Goal: Use online tool/utility: Utilize a website feature to perform a specific function

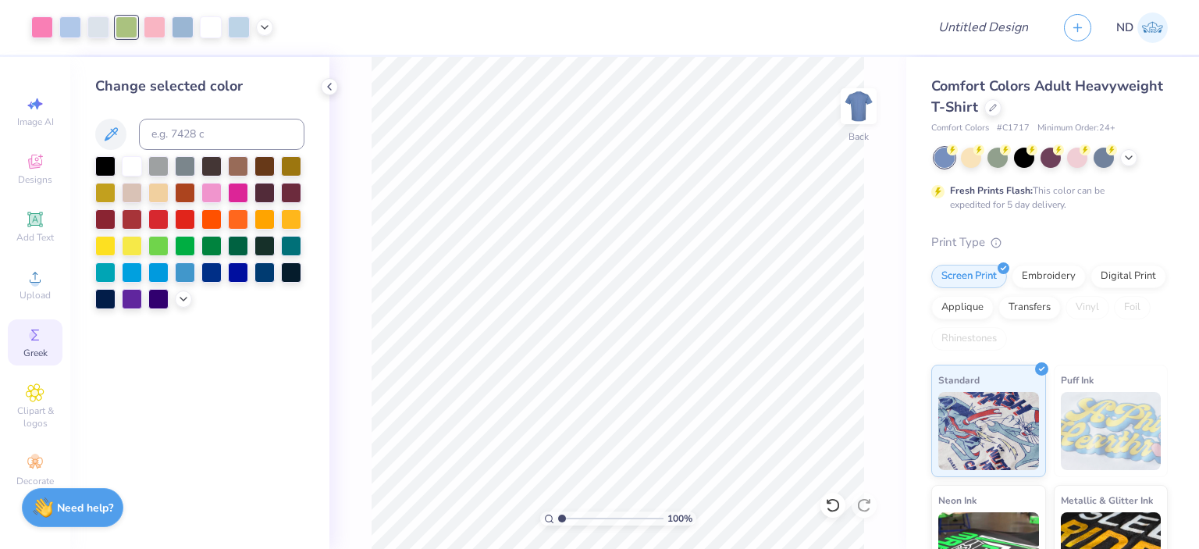
click at [40, 343] on icon at bounding box center [35, 334] width 19 height 19
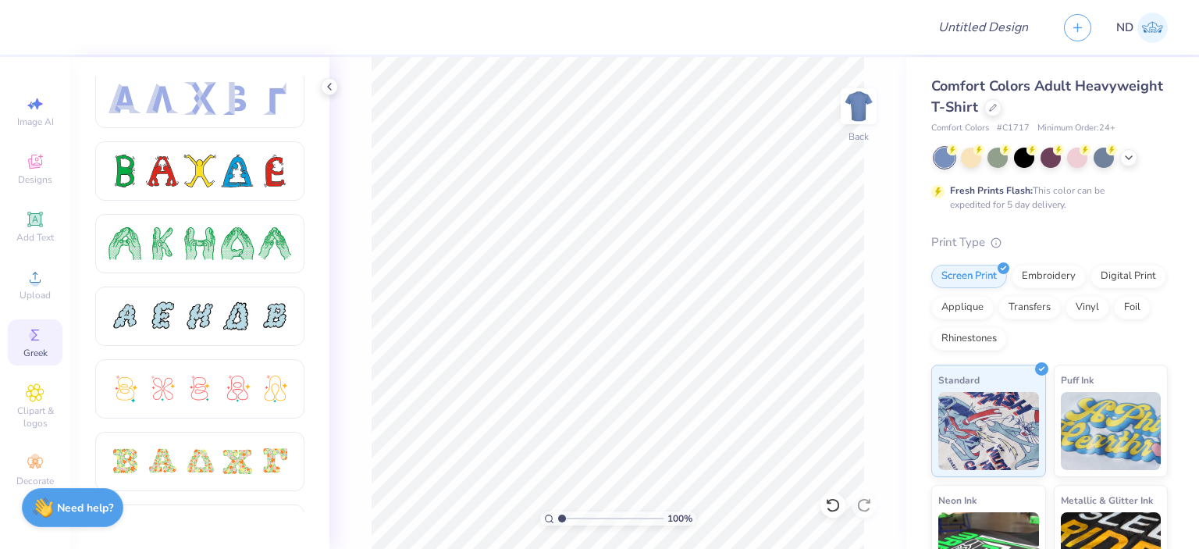
scroll to position [234, 0]
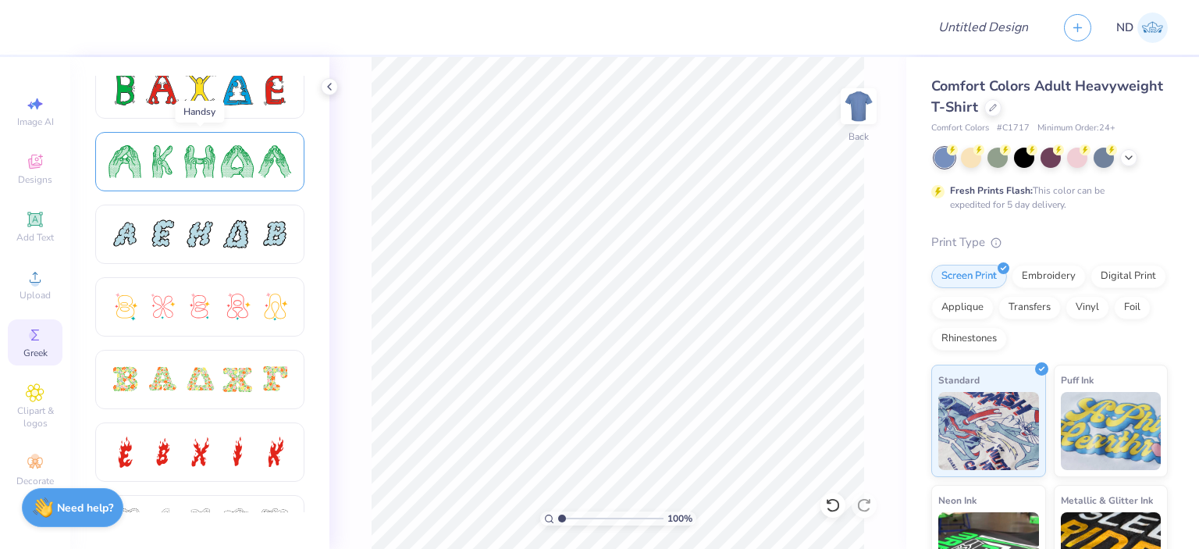
click at [190, 165] on div at bounding box center [199, 161] width 33 height 33
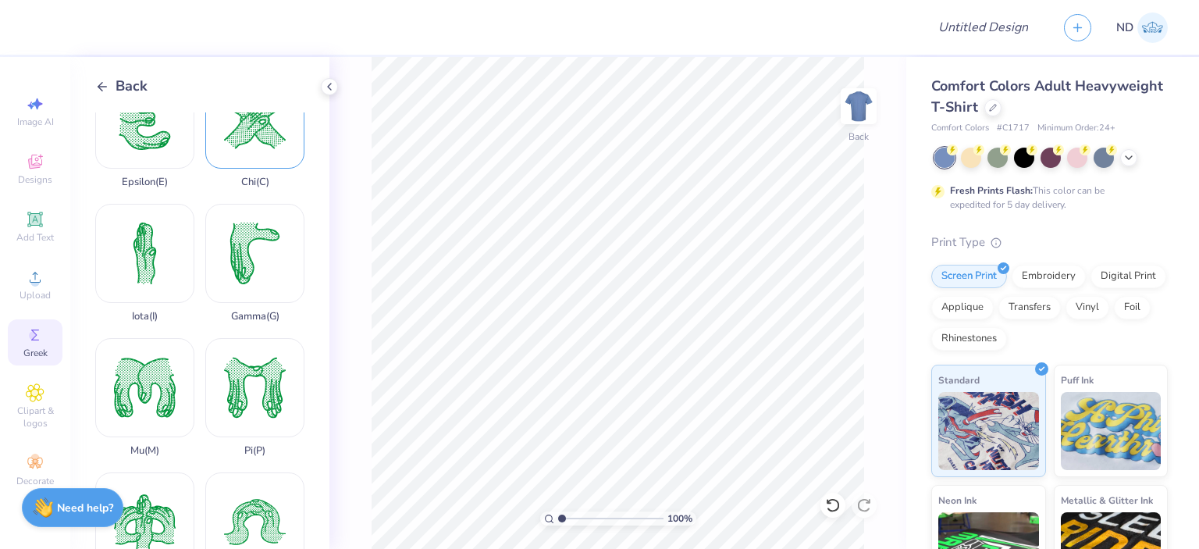
scroll to position [404, 0]
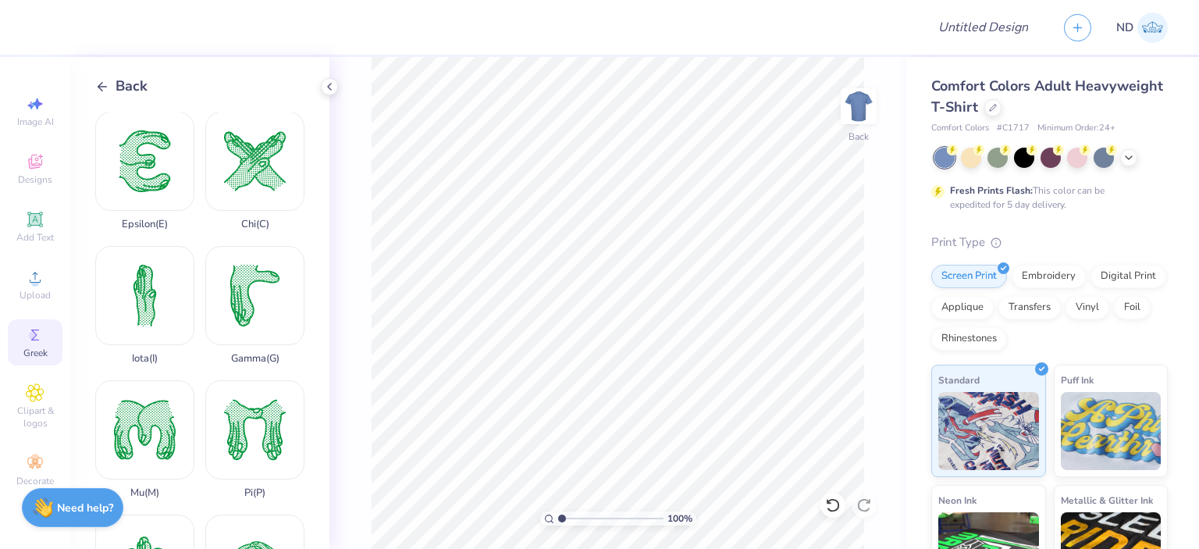
click at [96, 89] on icon at bounding box center [102, 87] width 14 height 14
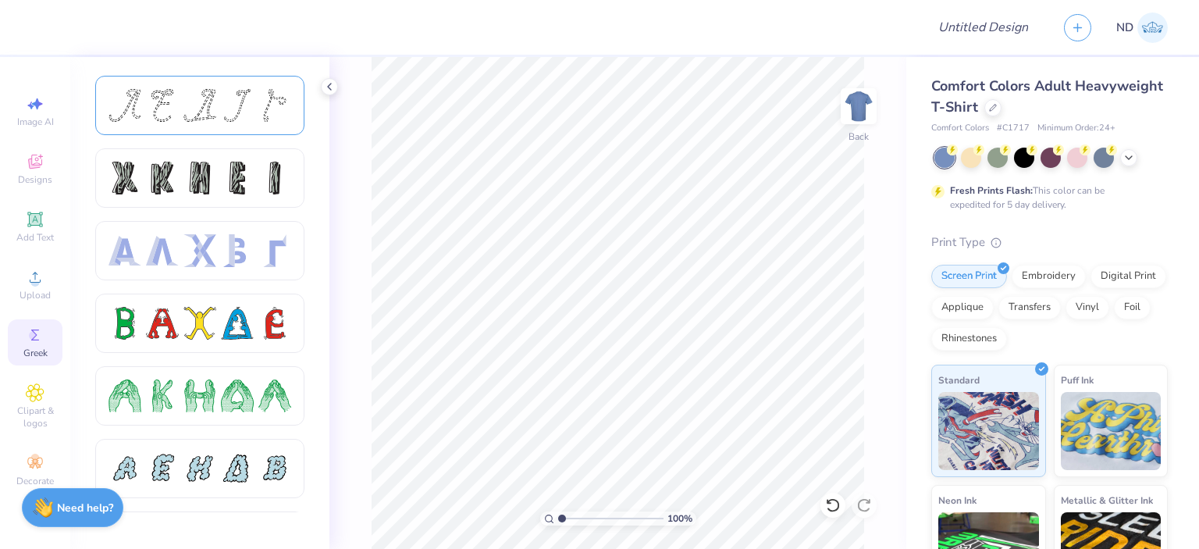
click at [211, 108] on div at bounding box center [199, 105] width 33 height 33
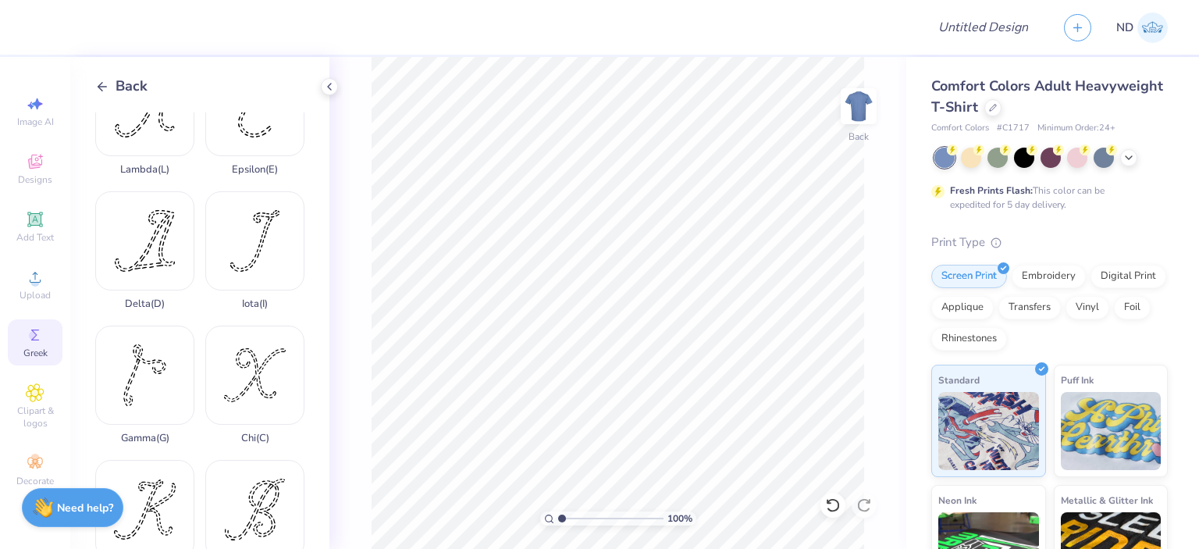
scroll to position [0, 0]
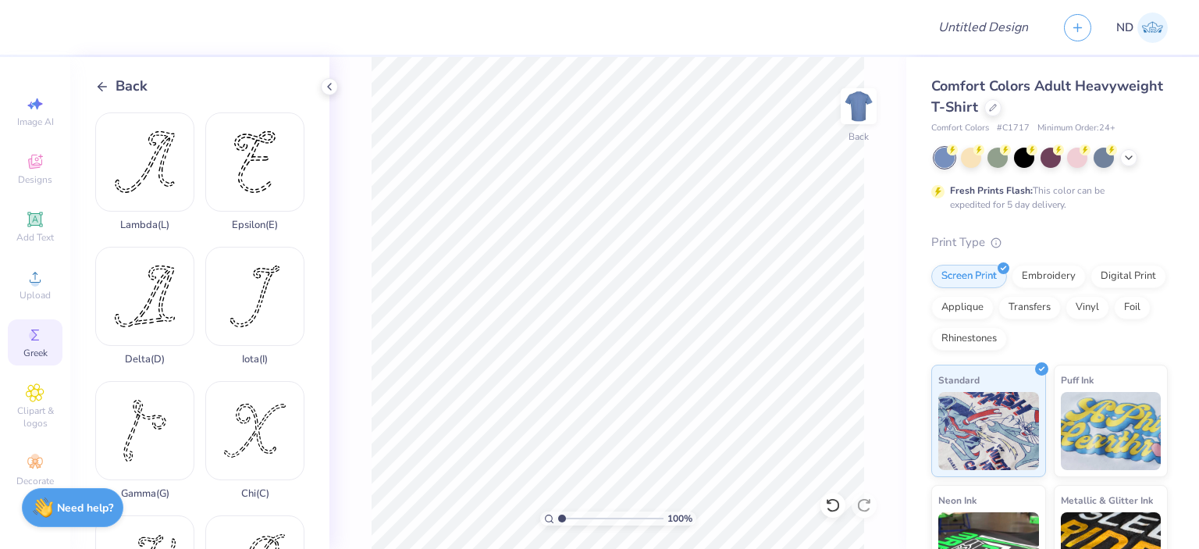
click at [119, 87] on span "Back" at bounding box center [132, 86] width 32 height 21
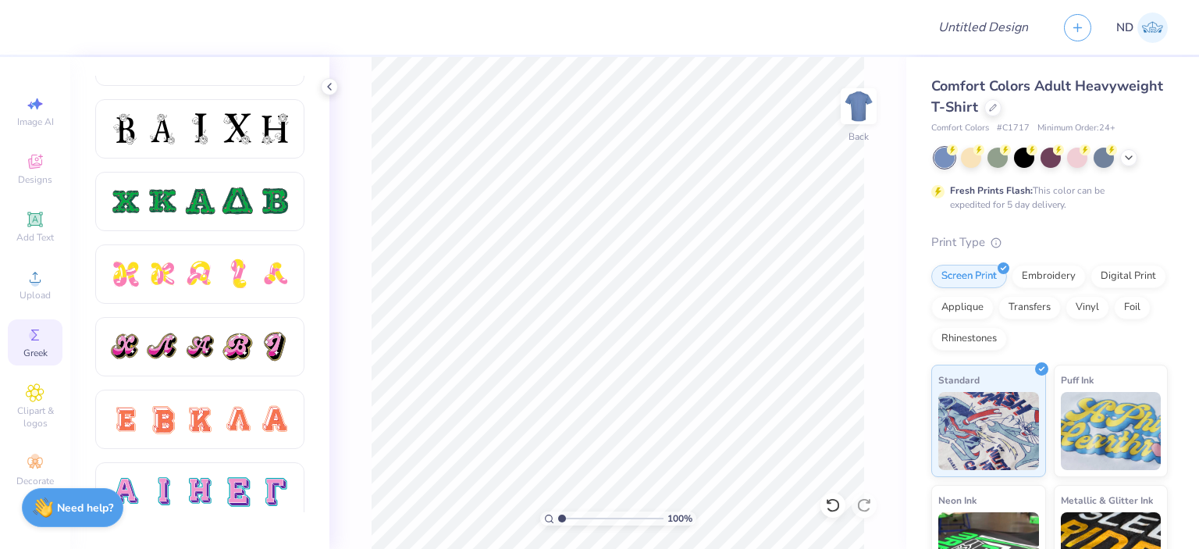
scroll to position [781, 0]
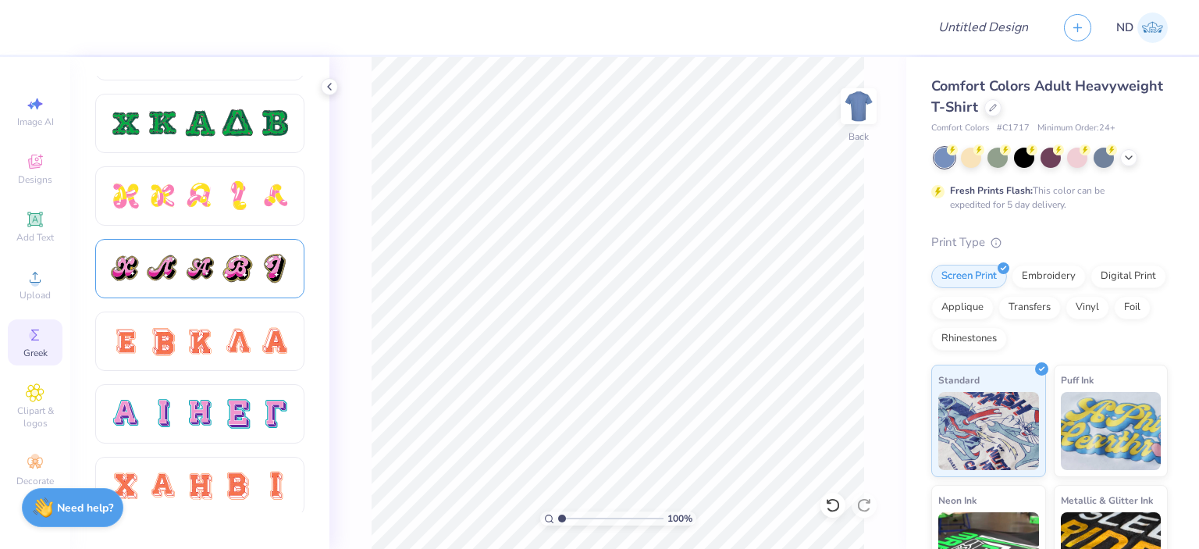
click at [187, 274] on div at bounding box center [199, 268] width 33 height 33
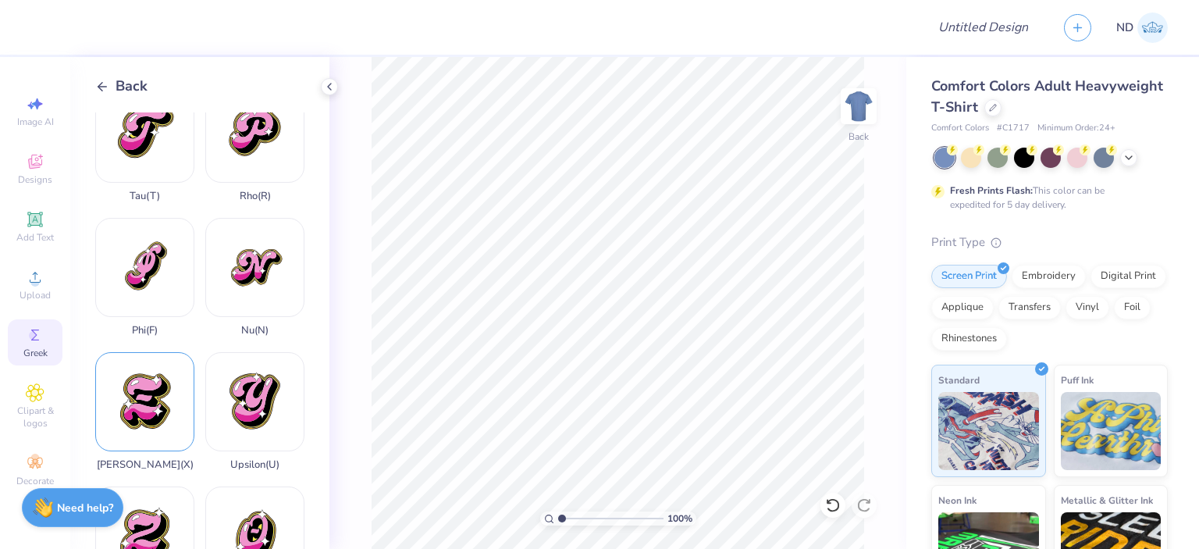
scroll to position [1106, 0]
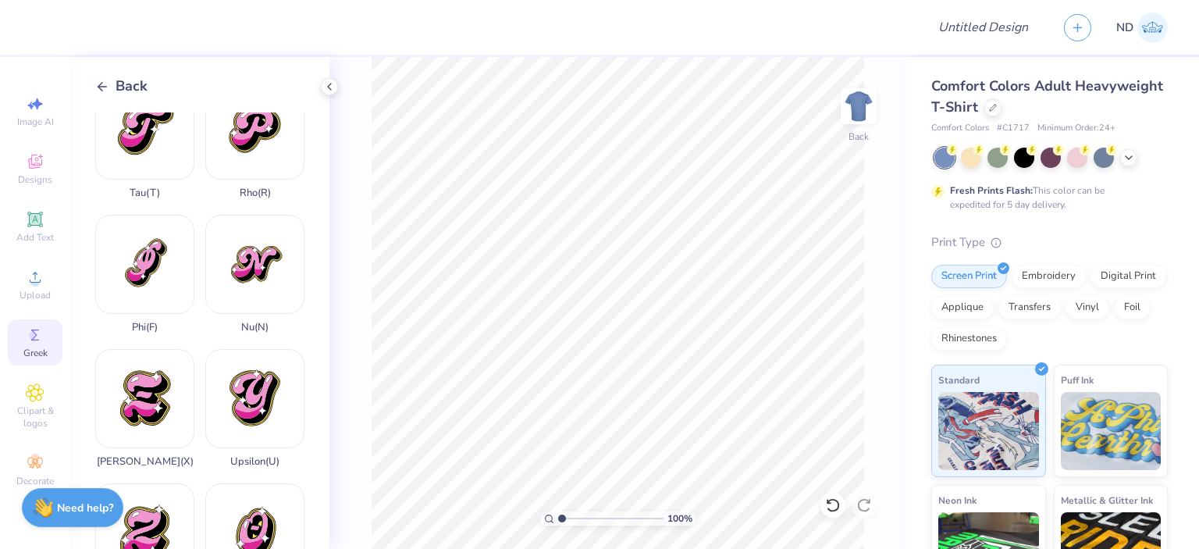
click at [101, 78] on div "Back" at bounding box center [121, 86] width 52 height 21
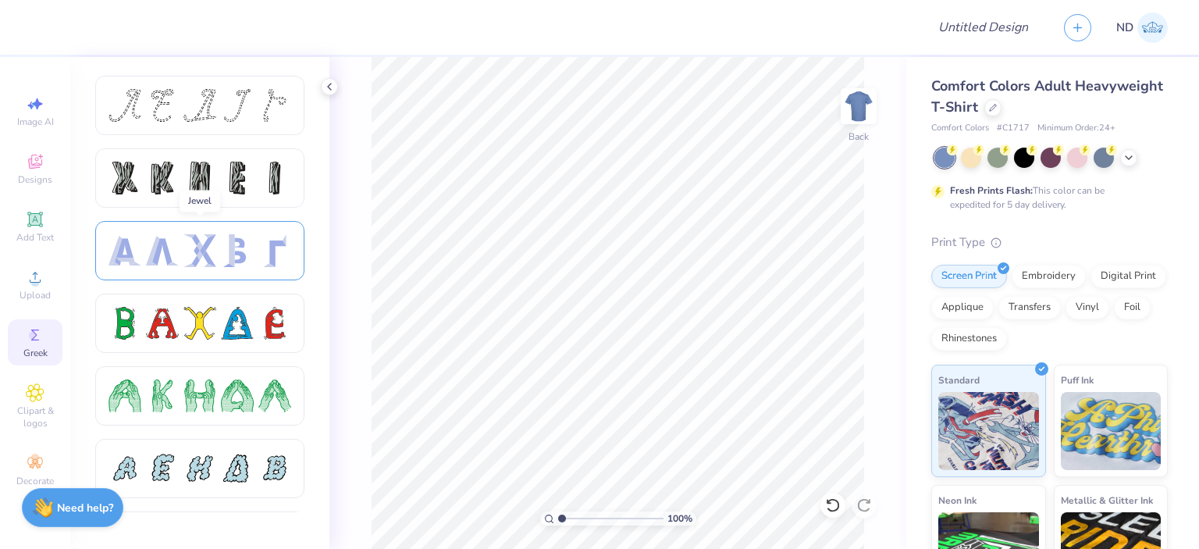
click at [175, 259] on div at bounding box center [162, 250] width 33 height 33
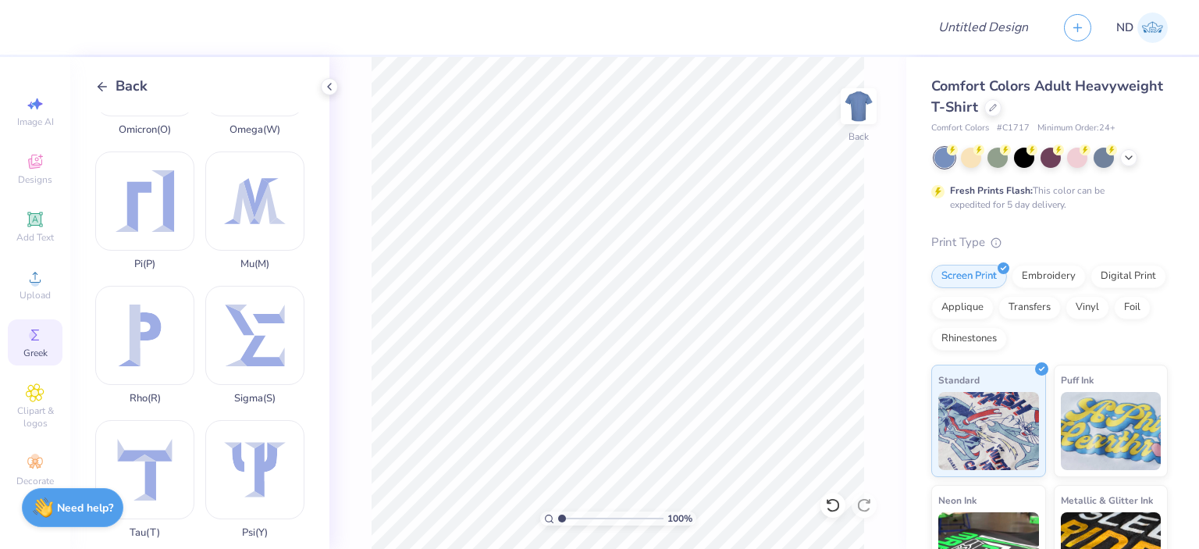
scroll to position [937, 0]
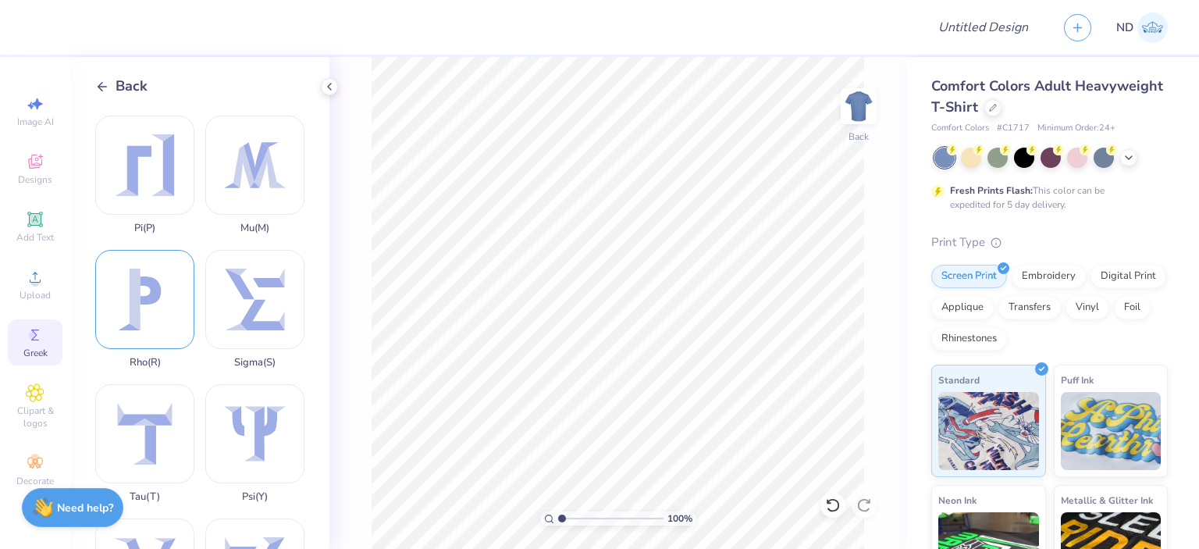
click at [162, 255] on div "Rho ( R )" at bounding box center [144, 309] width 99 height 119
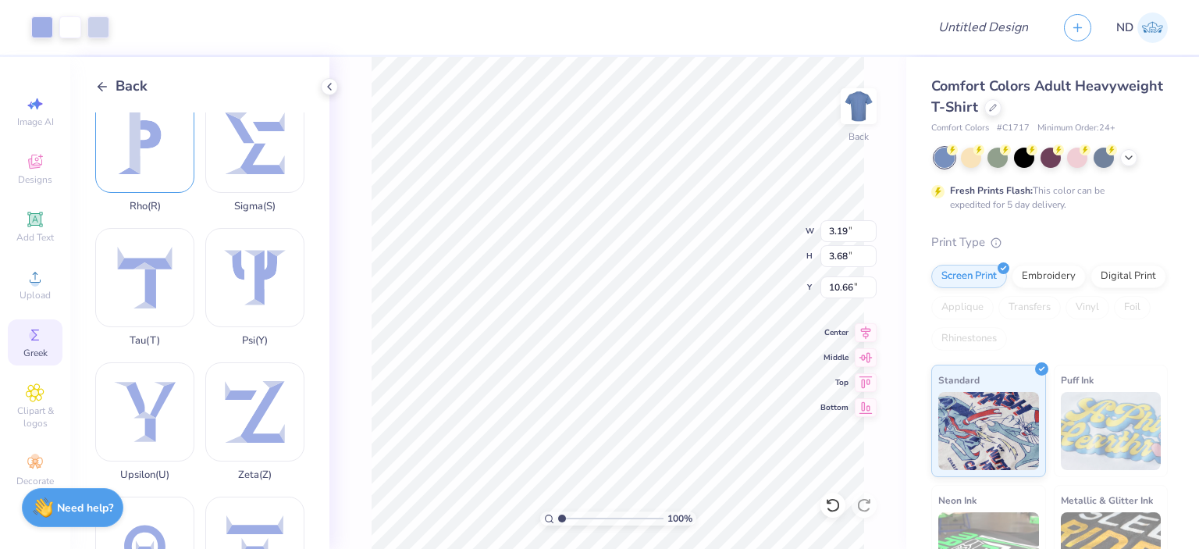
scroll to position [1106, 0]
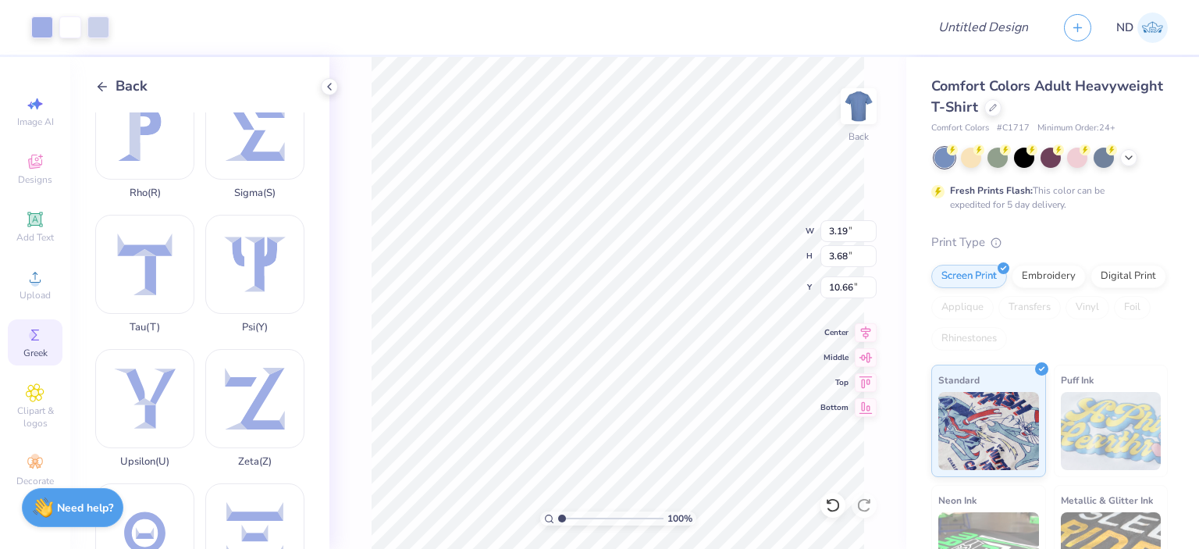
click at [102, 88] on icon at bounding box center [102, 87] width 14 height 14
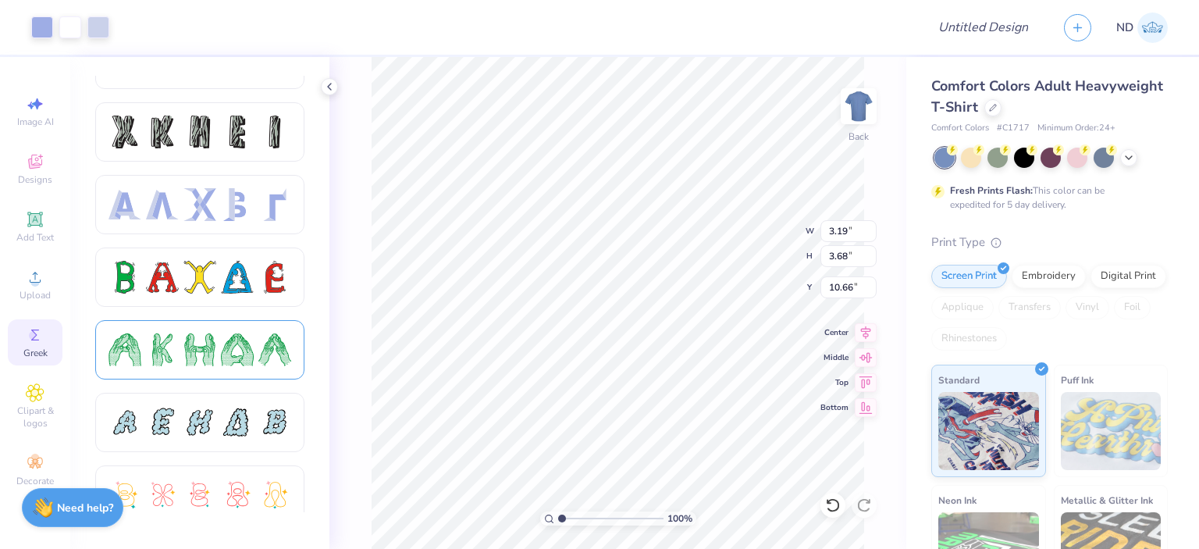
scroll to position [0, 0]
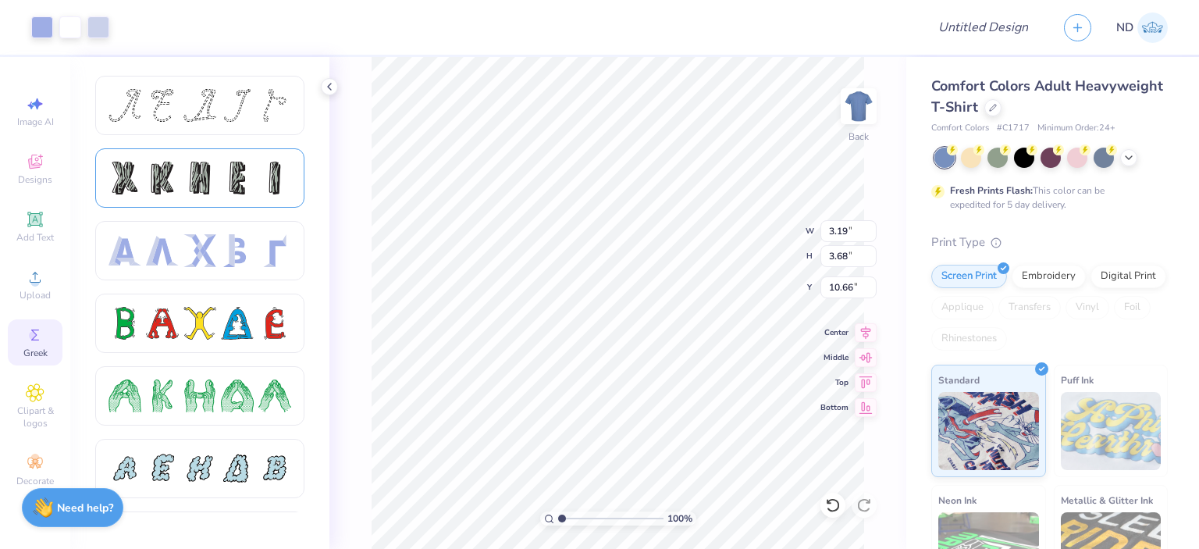
click at [242, 183] on div at bounding box center [237, 178] width 33 height 33
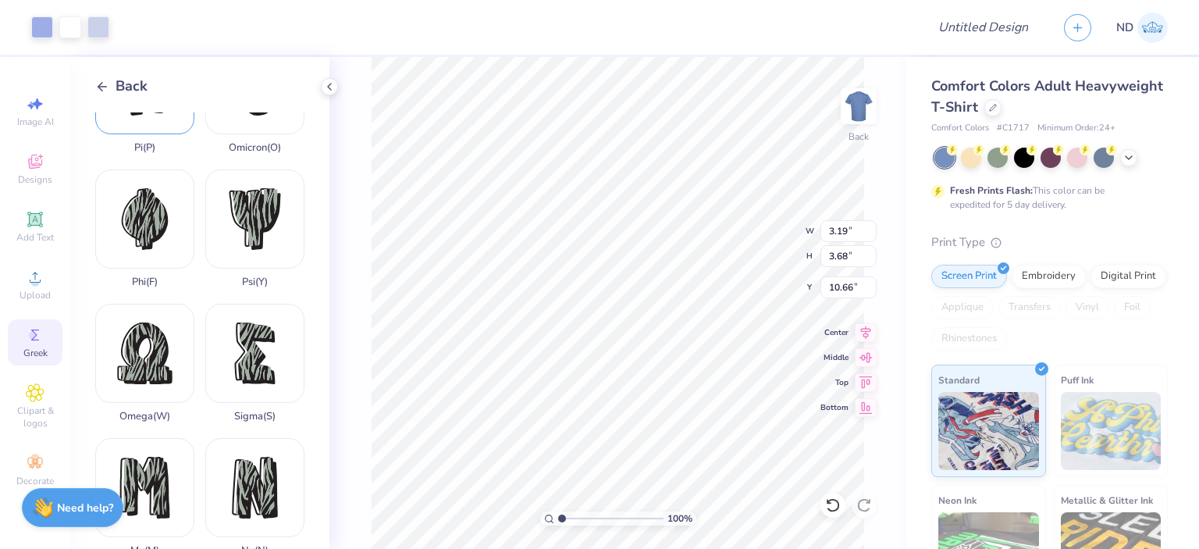
scroll to position [872, 0]
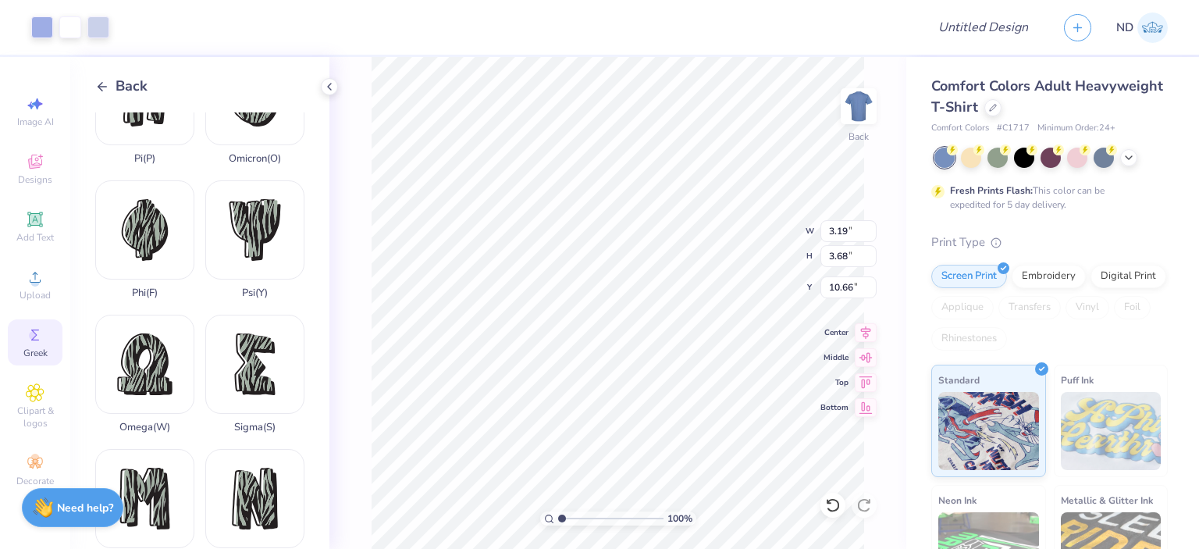
click at [106, 91] on icon at bounding box center [102, 87] width 14 height 14
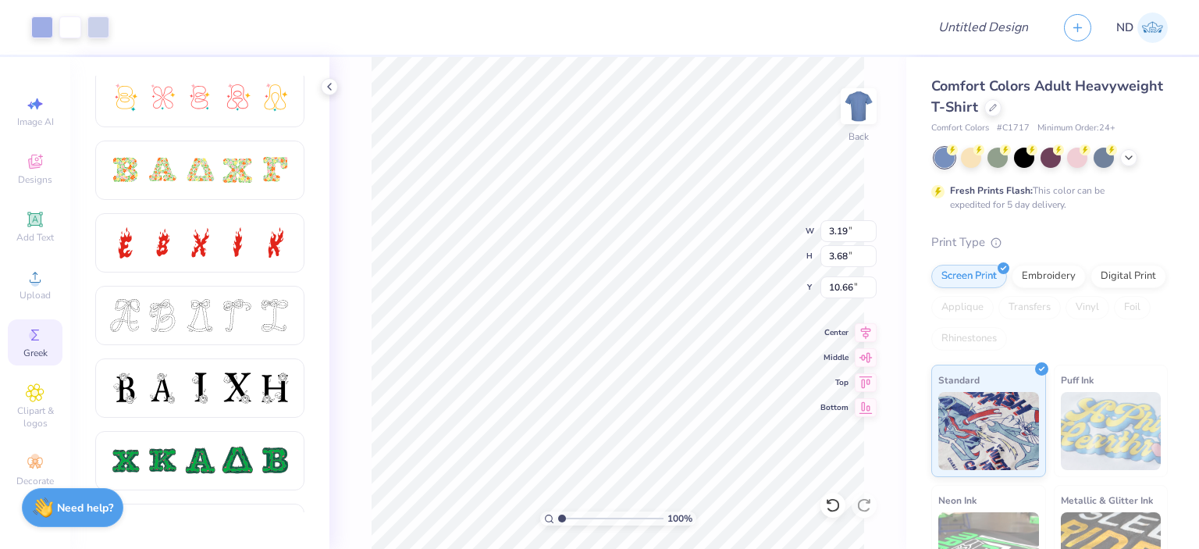
scroll to position [468, 0]
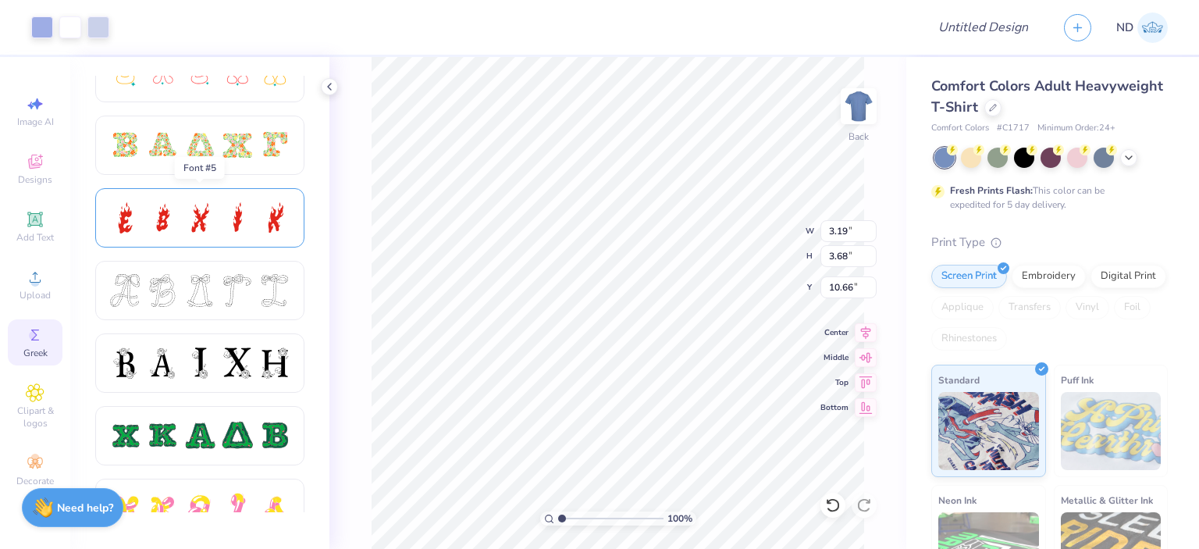
click at [208, 219] on div at bounding box center [199, 217] width 33 height 33
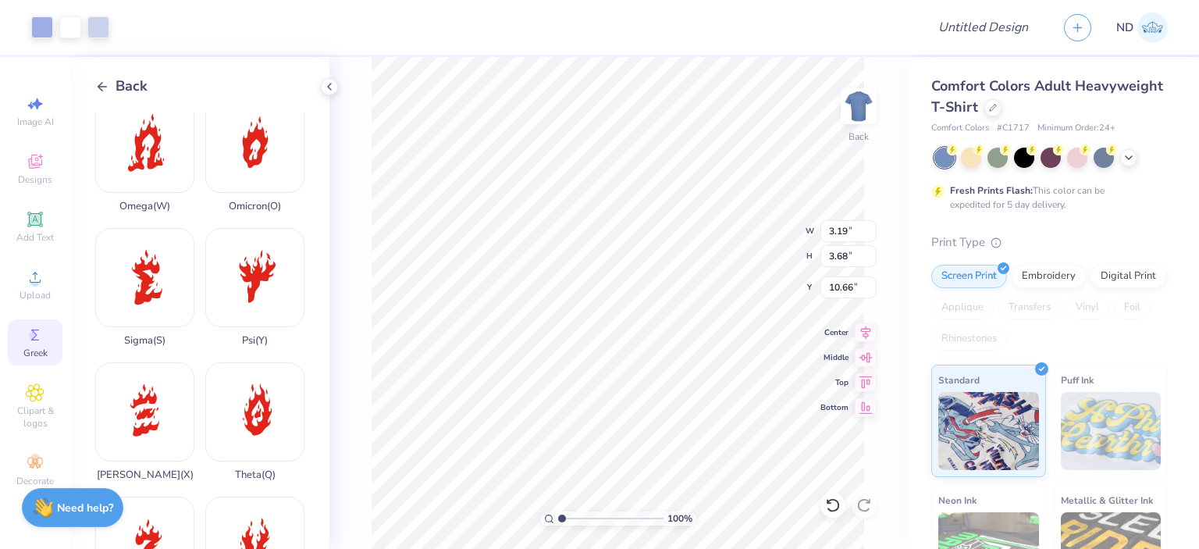
scroll to position [1106, 0]
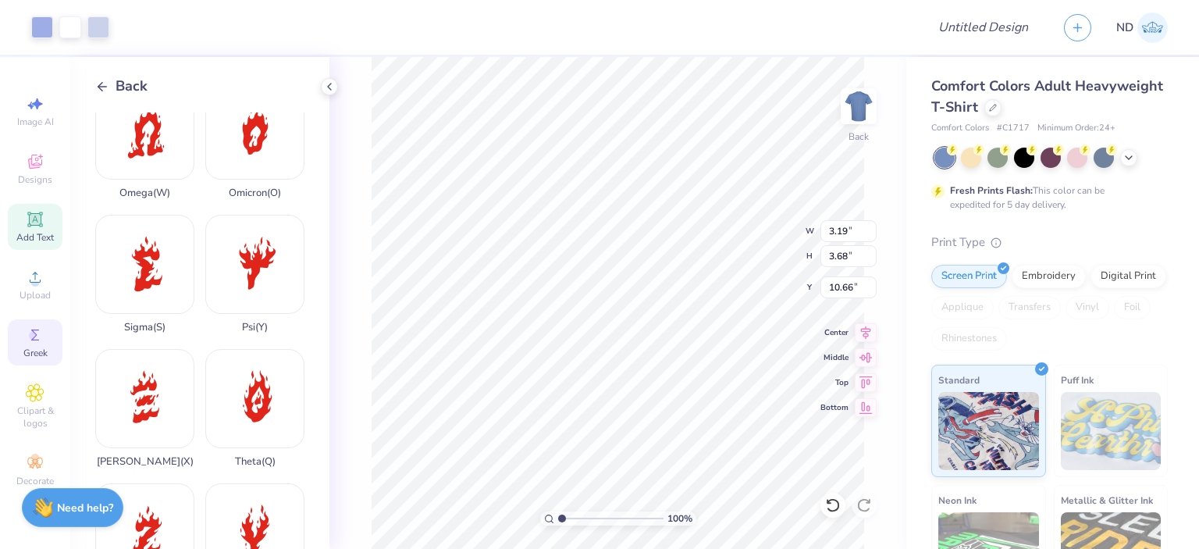
click at [28, 215] on icon at bounding box center [35, 219] width 19 height 19
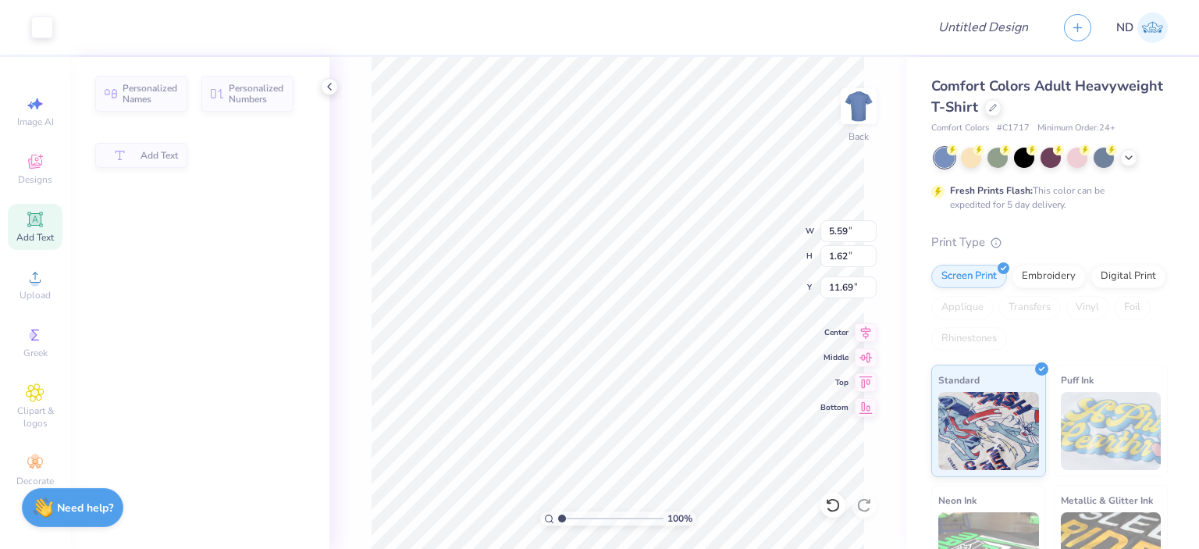
type input "5.59"
type input "1.62"
type input "11.69"
